Goal: Obtain resource: Obtain resource

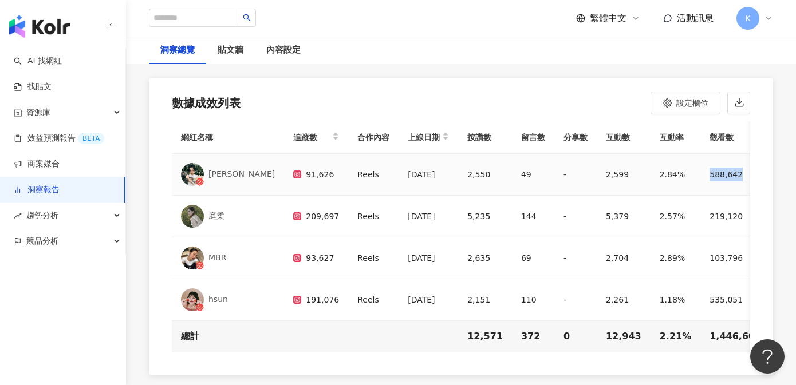
drag, startPoint x: 689, startPoint y: 170, endPoint x: 654, endPoint y: 174, distance: 35.2
click at [700, 174] on td "588,642" at bounding box center [735, 175] width 70 height 42
copy div "588,642"
drag, startPoint x: 691, startPoint y: 207, endPoint x: 650, endPoint y: 211, distance: 40.9
click at [700, 211] on td "219,120" at bounding box center [735, 217] width 70 height 42
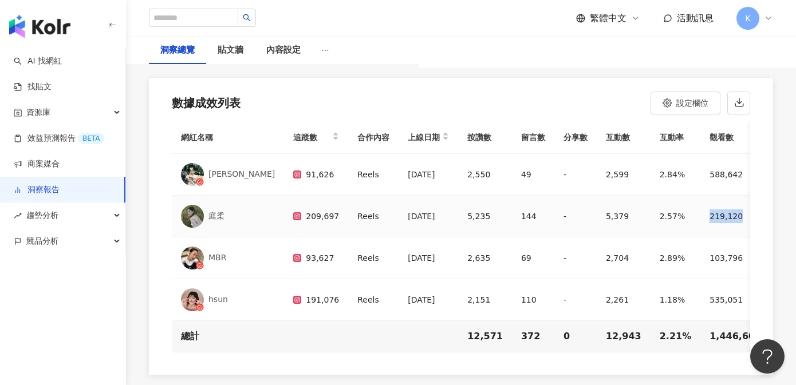
copy div "219,120"
drag, startPoint x: 656, startPoint y: 253, endPoint x: 688, endPoint y: 251, distance: 31.6
click at [700, 251] on td "103,796" at bounding box center [735, 259] width 70 height 42
copy div "103,796"
drag, startPoint x: 660, startPoint y: 291, endPoint x: 687, endPoint y: 292, distance: 26.3
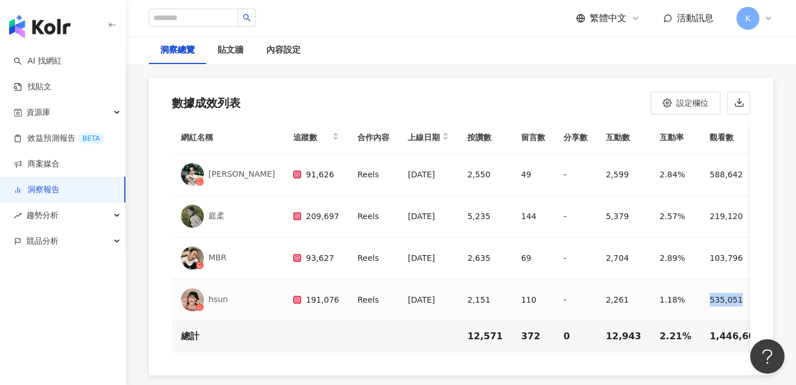
click at [709, 293] on div "535,051" at bounding box center [735, 300] width 52 height 14
copy div "535,051"
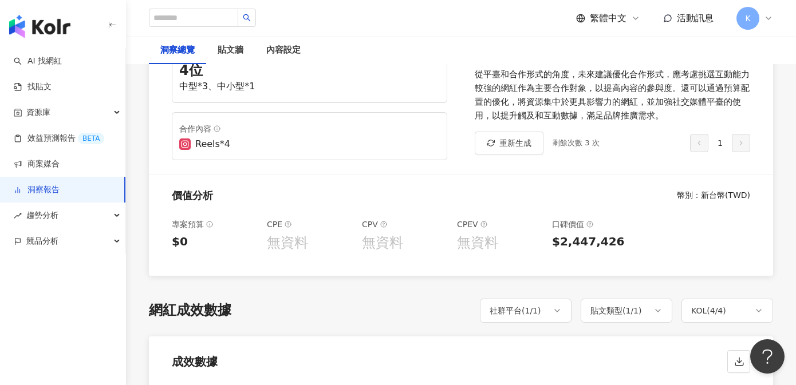
scroll to position [179, 0]
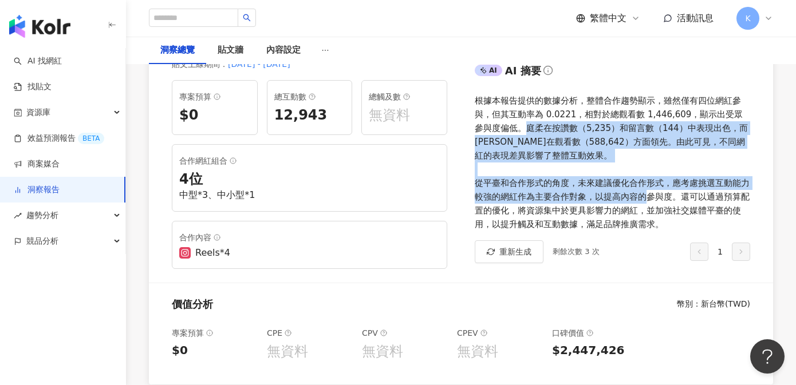
drag, startPoint x: 510, startPoint y: 127, endPoint x: 679, endPoint y: 196, distance: 182.6
click at [679, 196] on div "根據本報告提供的數據分析，整體合作趨勢顯示，雖然僅有四位網紅參與，但其互動率為 0.0221，相對於總觀看數 1,446,609，顯示出受眾參與度偏低。庭柔在…" at bounding box center [612, 162] width 275 height 137
copy div "庭柔在按讚數（5,235）和留言數（144）中表現出色，而[PERSON_NAME]在觀看數（588,642）方面領先。由此可見，不同網紅的表現差異影響了整體…"
